Goal: Transaction & Acquisition: Purchase product/service

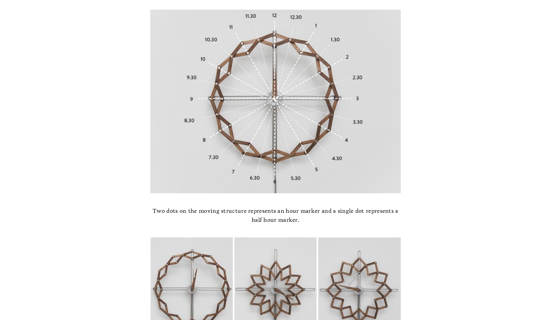
scroll to position [2452, 0]
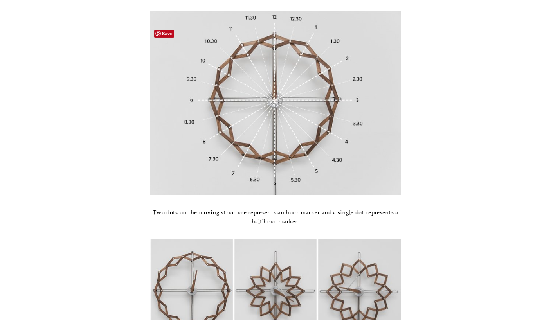
click at [304, 142] on img at bounding box center [275, 103] width 250 height 184
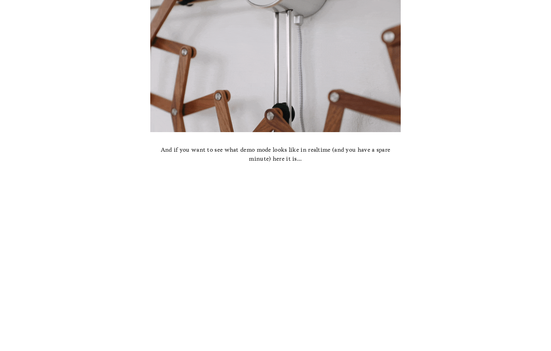
scroll to position [3174, 0]
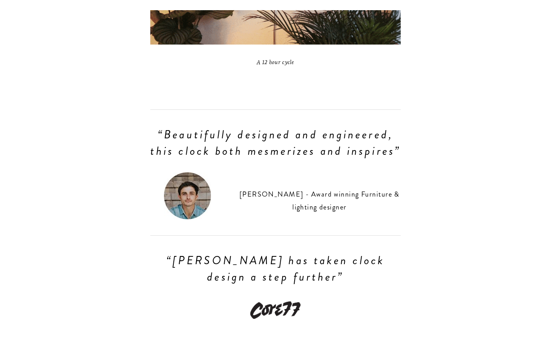
scroll to position [0, 0]
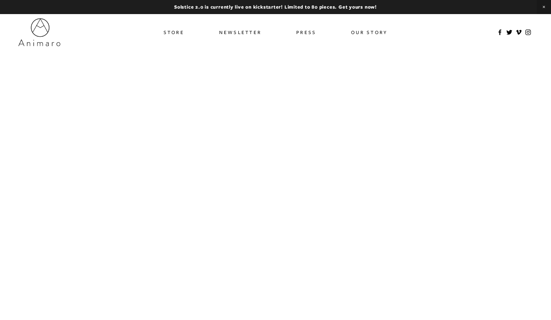
click at [180, 25] on div "Store Newsletter Press Our Story" at bounding box center [275, 32] width 551 height 36
click at [169, 34] on link "Store" at bounding box center [173, 32] width 21 height 11
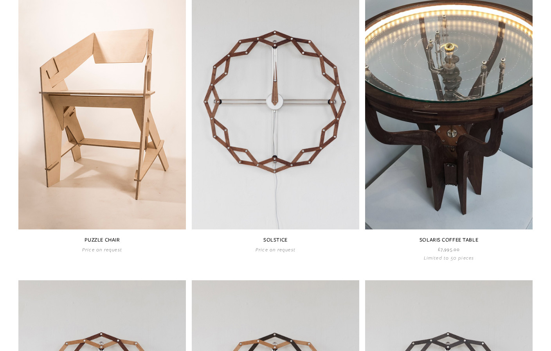
scroll to position [421, 0]
click at [236, 185] on link at bounding box center [275, 115] width 167 height 274
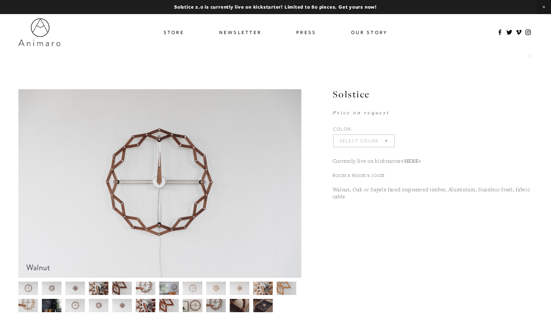
click at [390, 140] on select "Select Color Walnut Sapele Oak" at bounding box center [364, 141] width 60 height 12
click at [402, 222] on section "Solstice" at bounding box center [275, 200] width 514 height 223
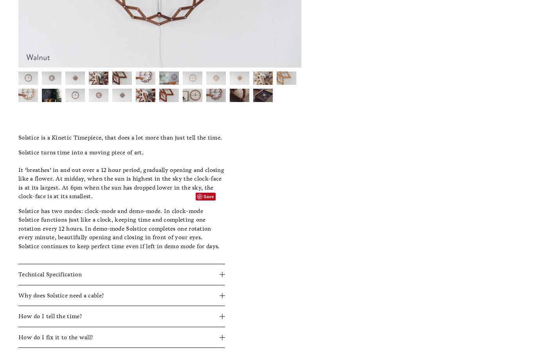
scroll to position [212, 0]
